Goal: Complete application form: Complete application form

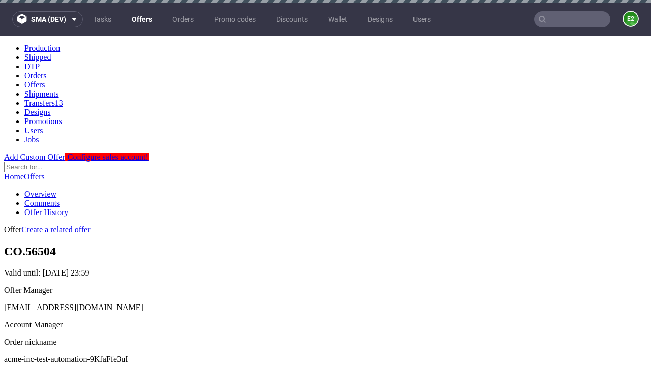
scroll to position [3, 0]
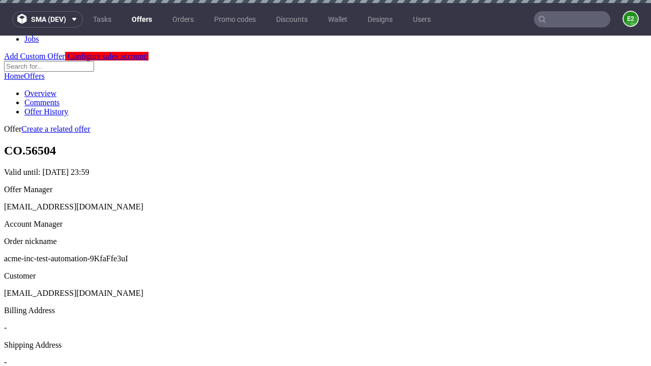
scroll to position [3, 0]
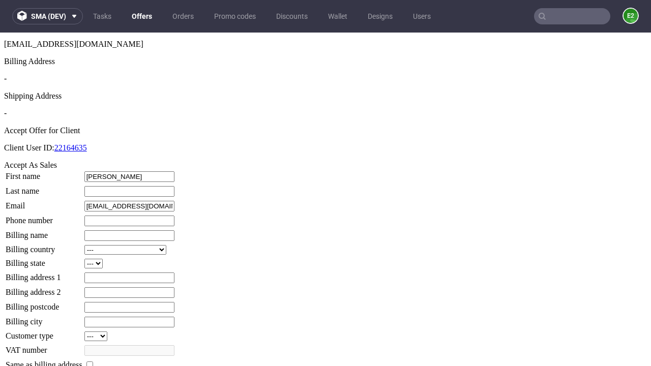
type input "[PERSON_NAME]"
type input "1509813888"
type input "Roger15"
select select "13"
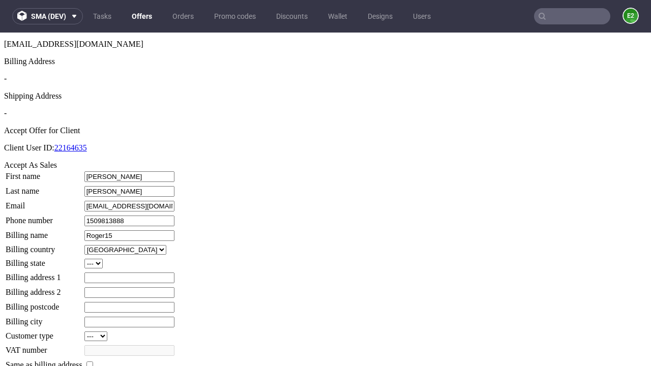
type input "Roger15"
type input "[STREET_ADDRESS]"
select select "132"
type input "[STREET_ADDRESS]"
type input "JO49 6NP"
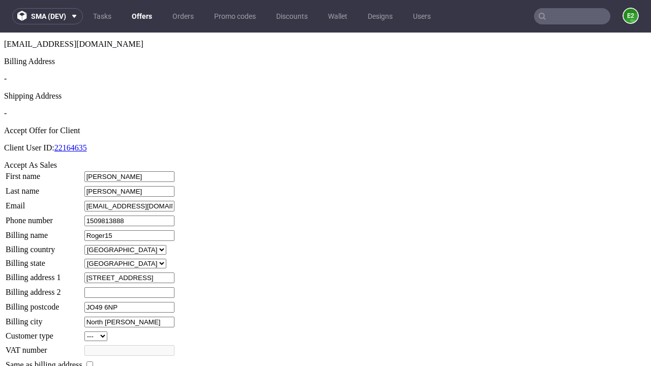
type input "North Daugherty"
click at [93, 361] on input "checkbox" at bounding box center [89, 364] width 7 height 7
checkbox input "true"
type input "Roger15"
select select "13"
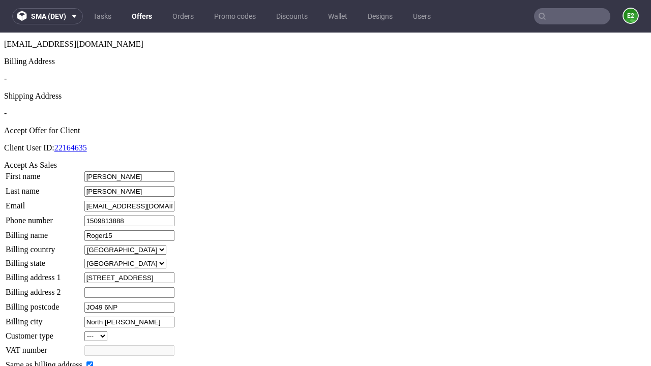
type input "7 Springfield Road"
type input "JO49 6NP"
type input "North Daugherty"
